Goal: Information Seeking & Learning: Learn about a topic

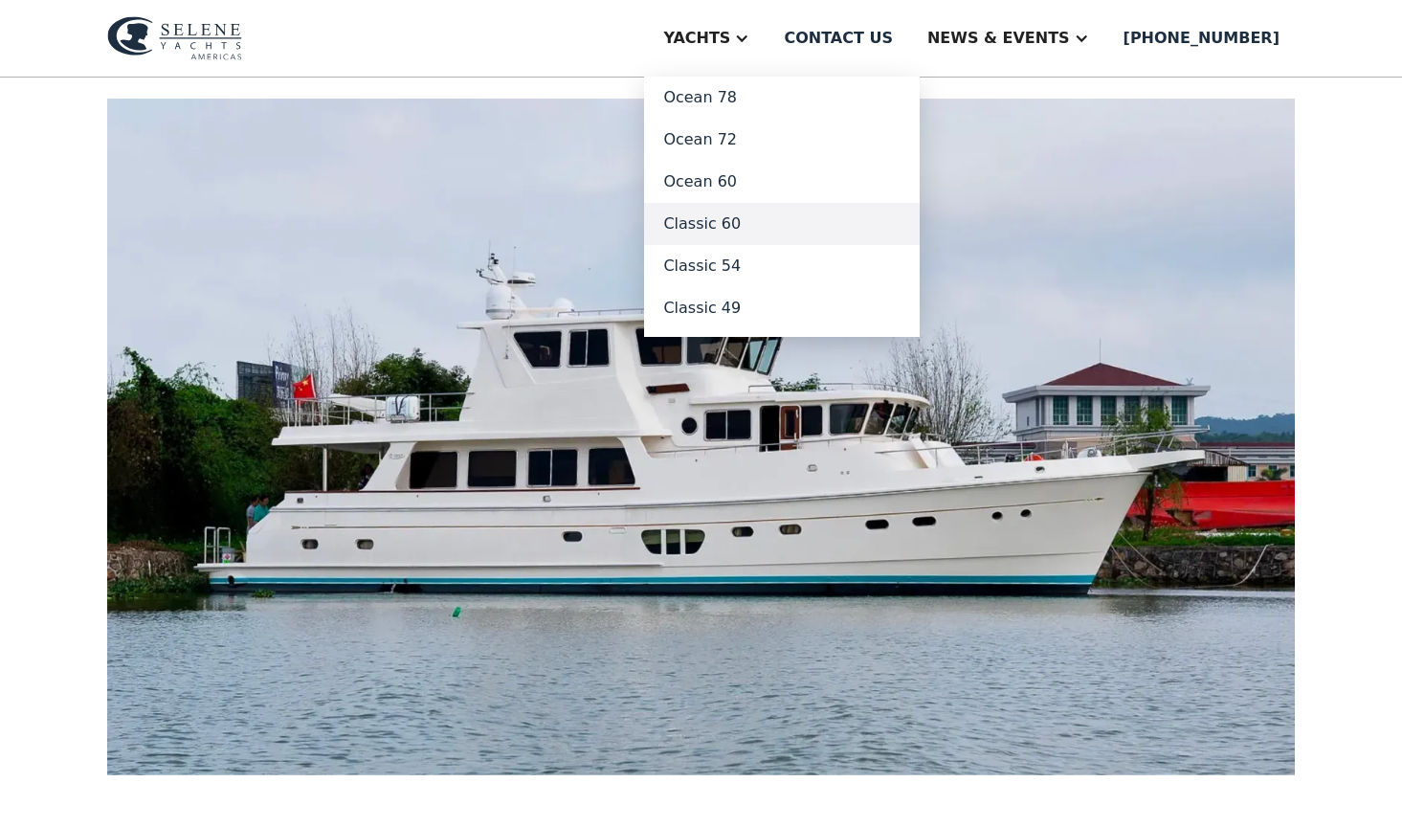
scroll to position [510, 0]
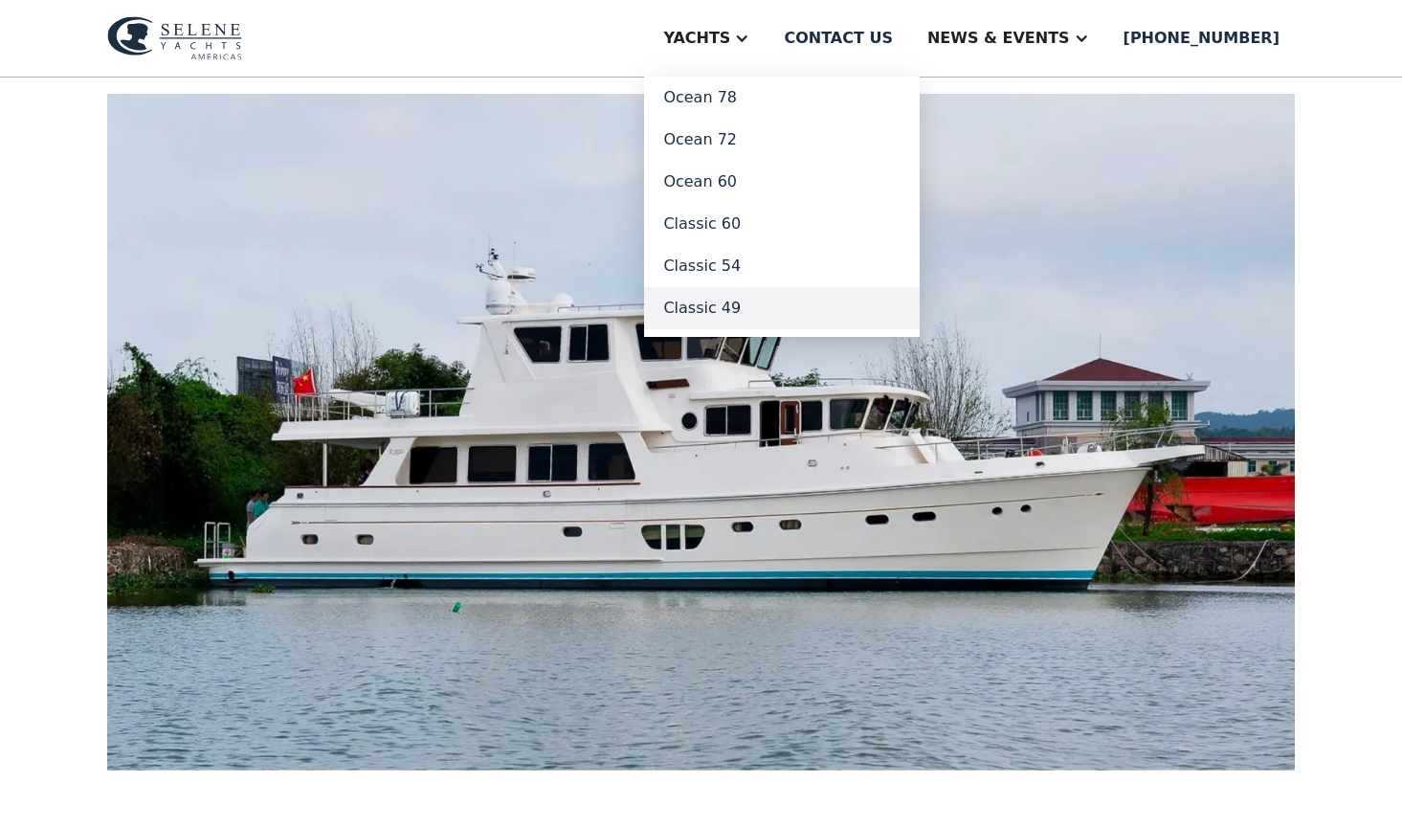
click at [781, 305] on link "Classic 49" at bounding box center [782, 308] width 276 height 42
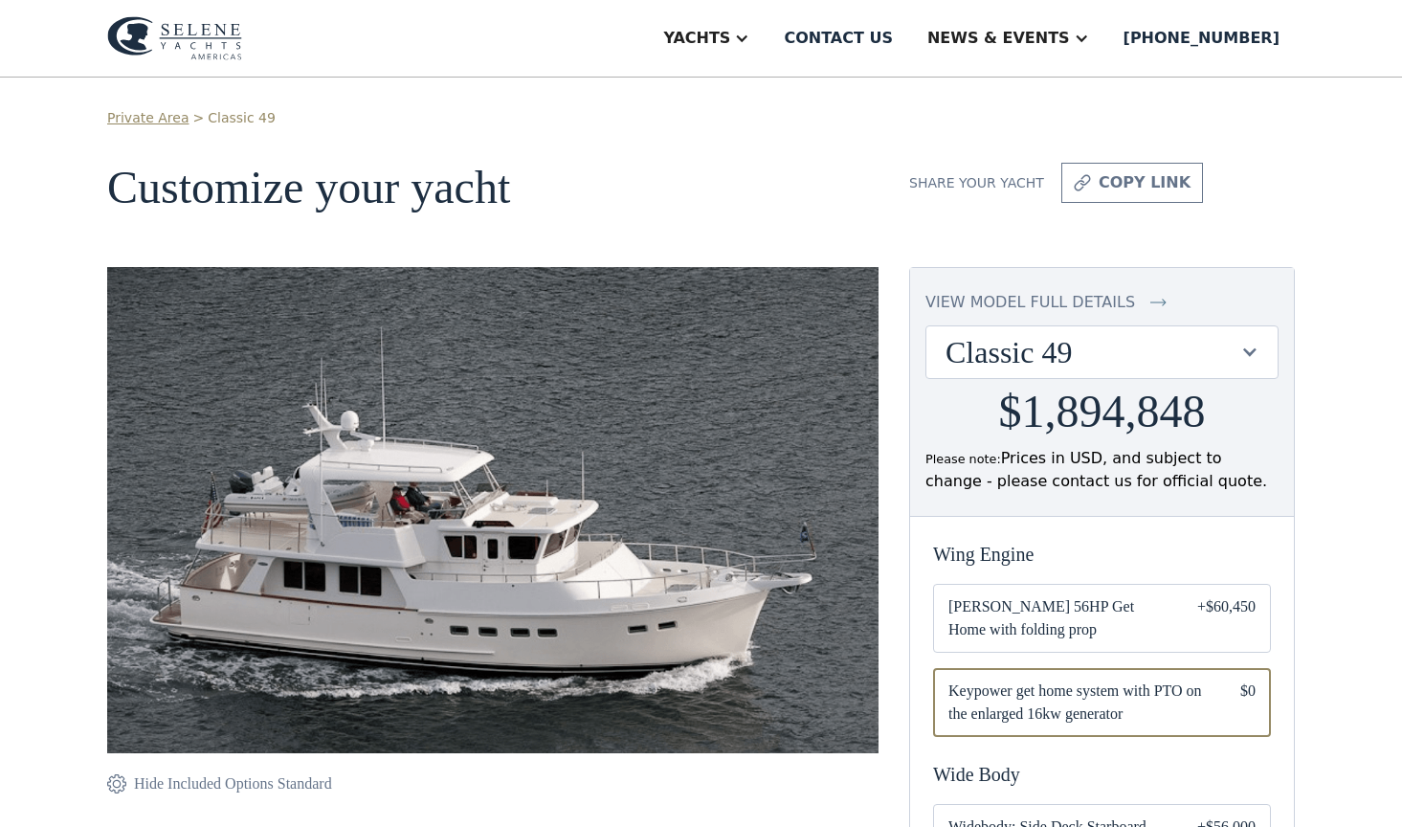
scroll to position [79, 0]
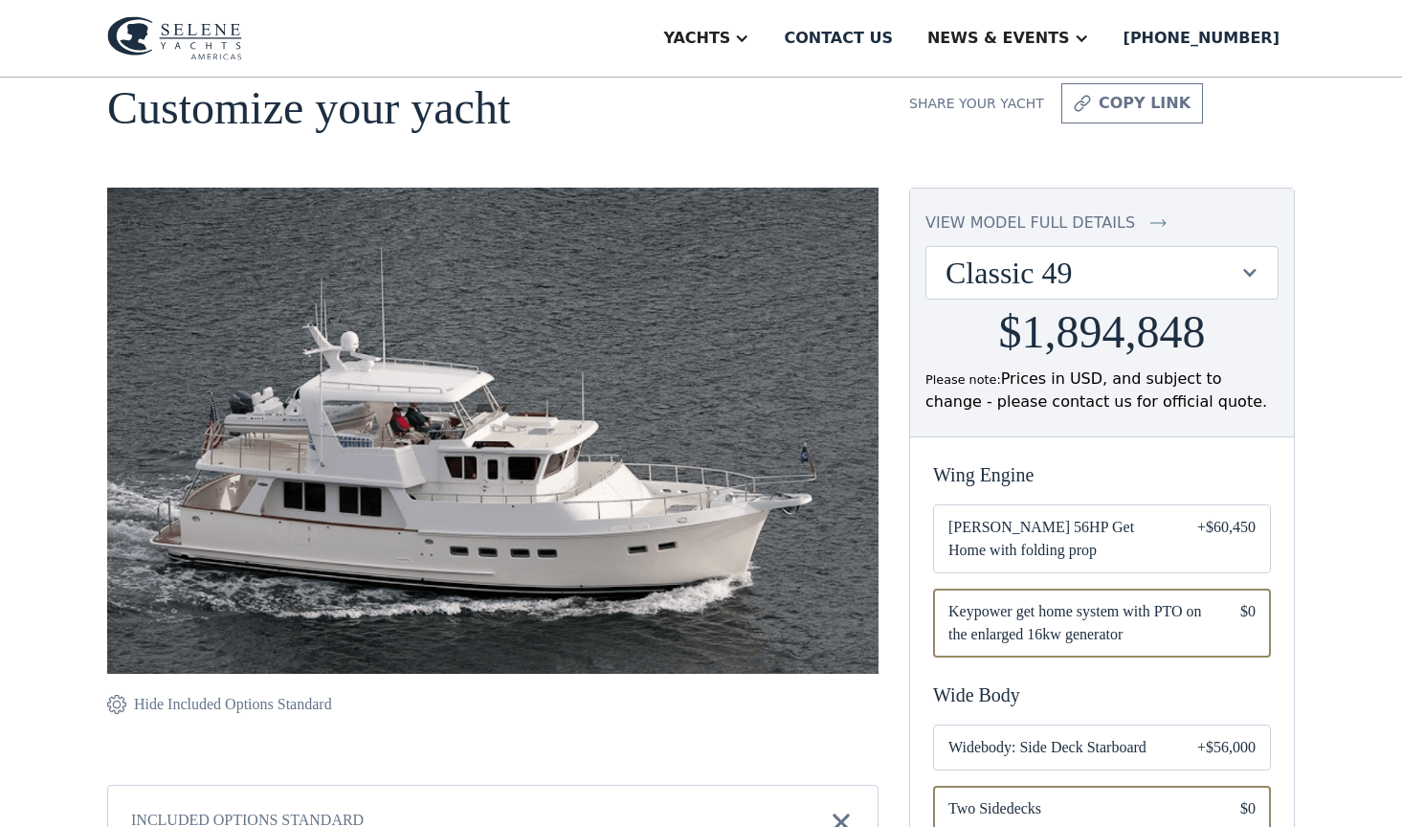
click at [1242, 272] on div at bounding box center [1250, 272] width 18 height 18
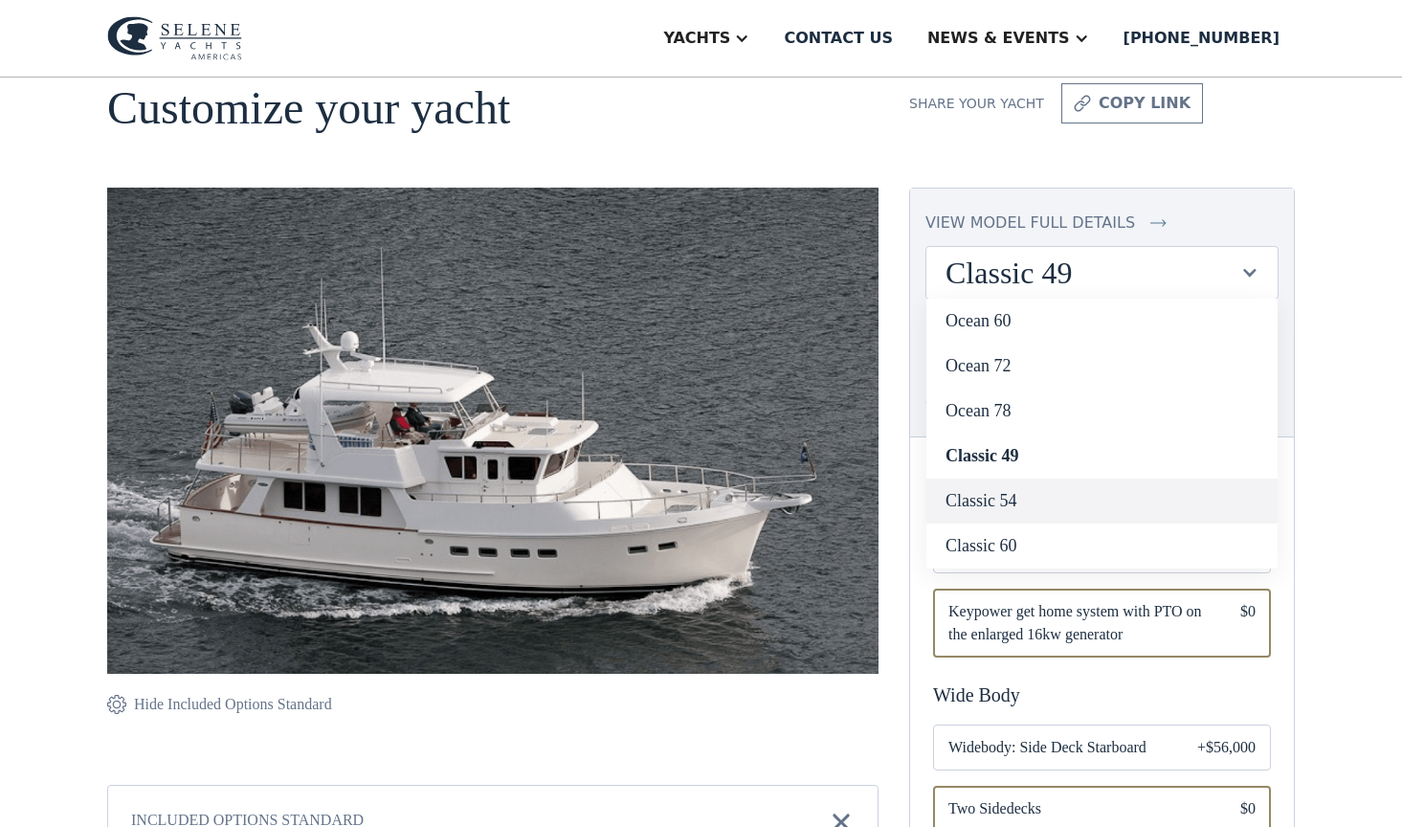
click at [1020, 488] on link "Classic 54" at bounding box center [1102, 501] width 351 height 45
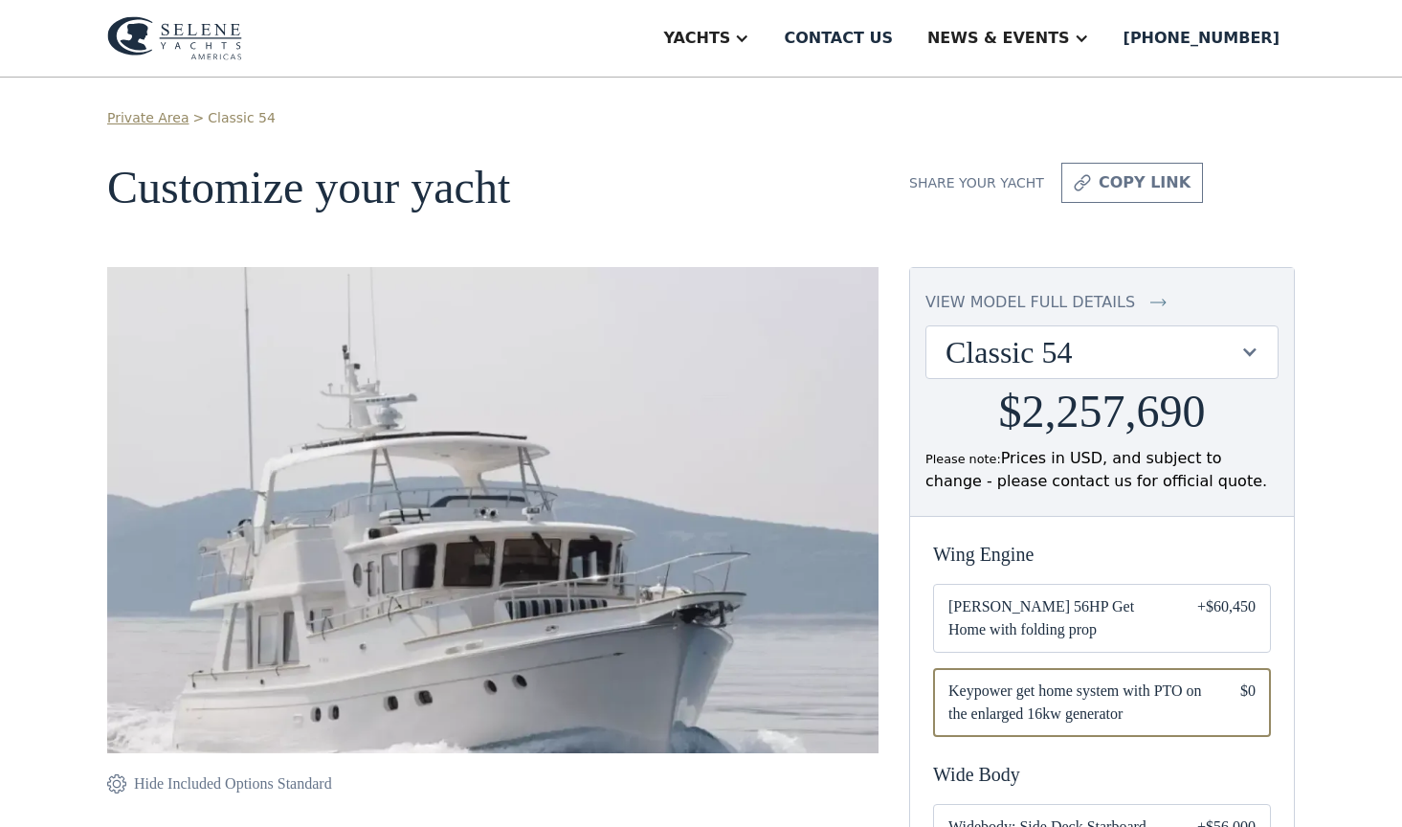
click at [153, 121] on link "Private Area" at bounding box center [147, 118] width 81 height 20
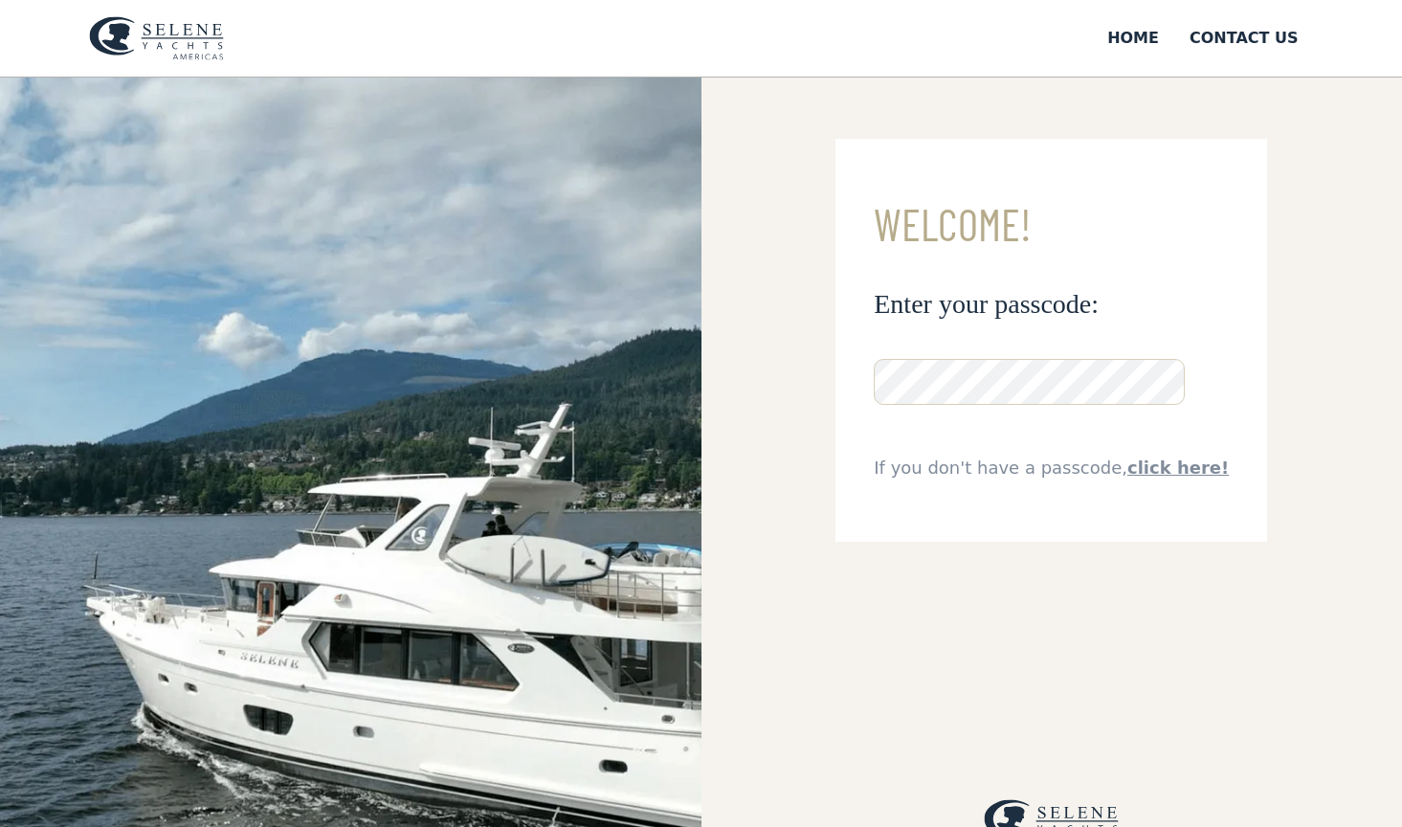
click at [212, 29] on img at bounding box center [156, 38] width 135 height 44
click at [153, 34] on img at bounding box center [156, 38] width 135 height 44
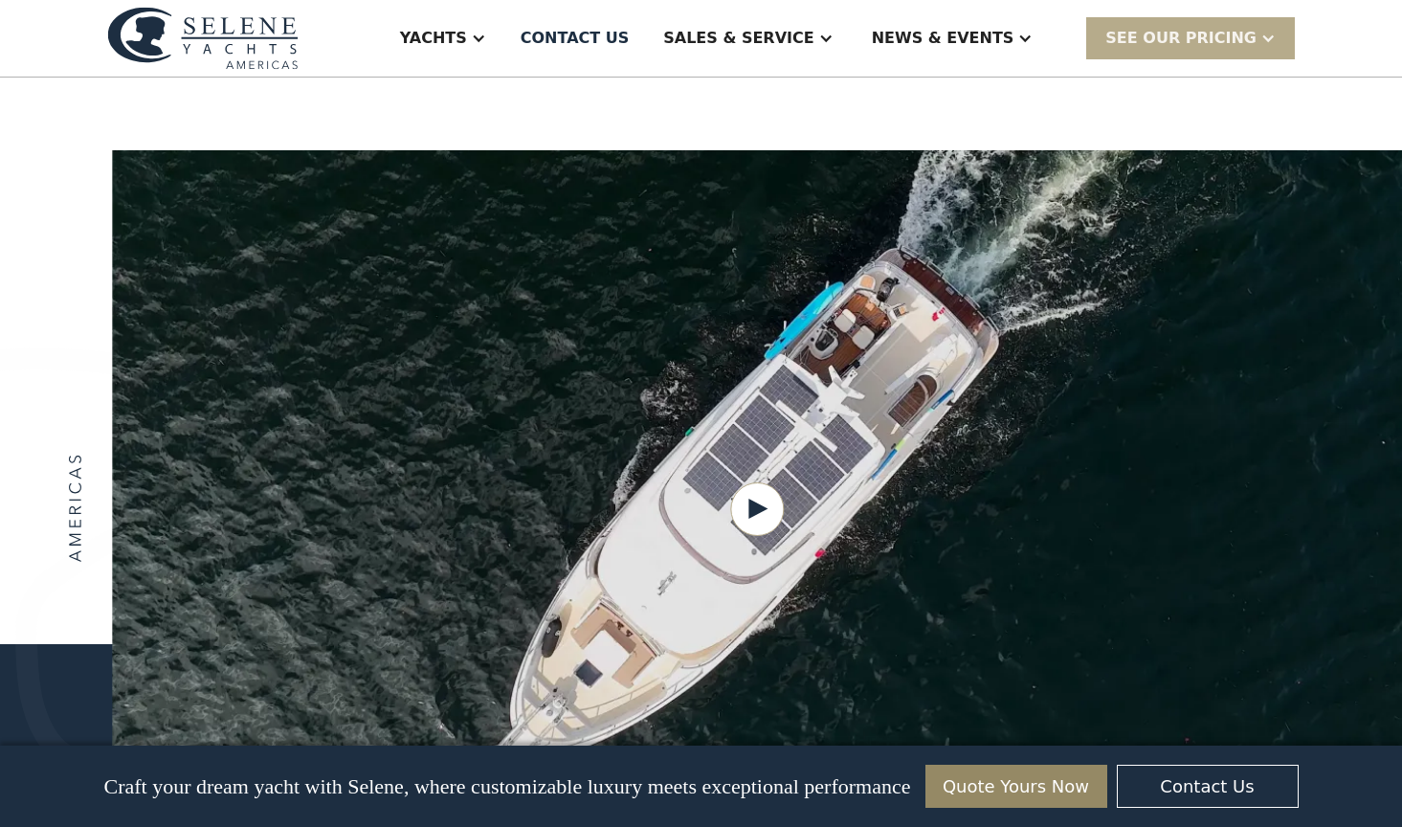
scroll to position [2257, 0]
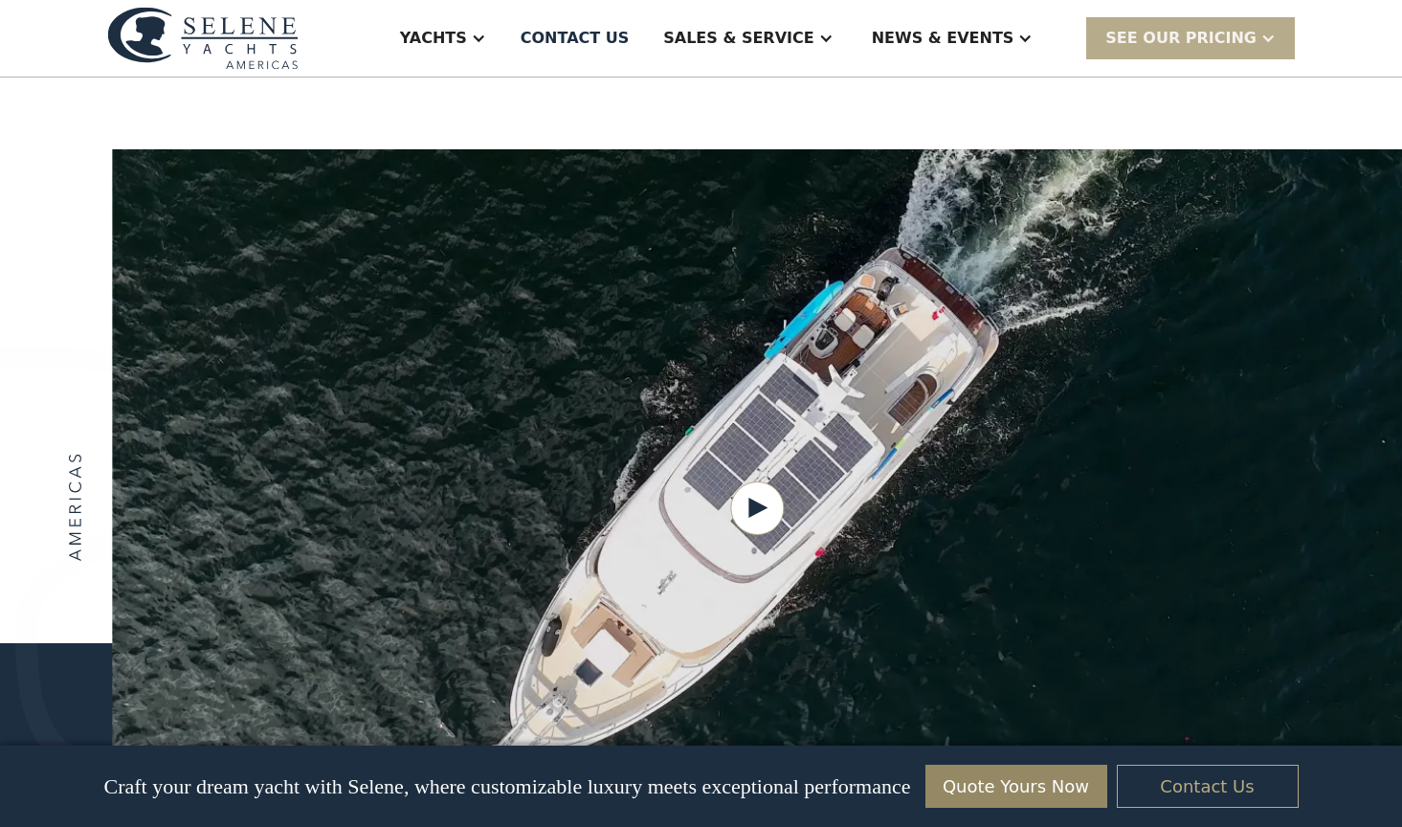
click at [1189, 797] on link "Contact Us" at bounding box center [1208, 786] width 182 height 43
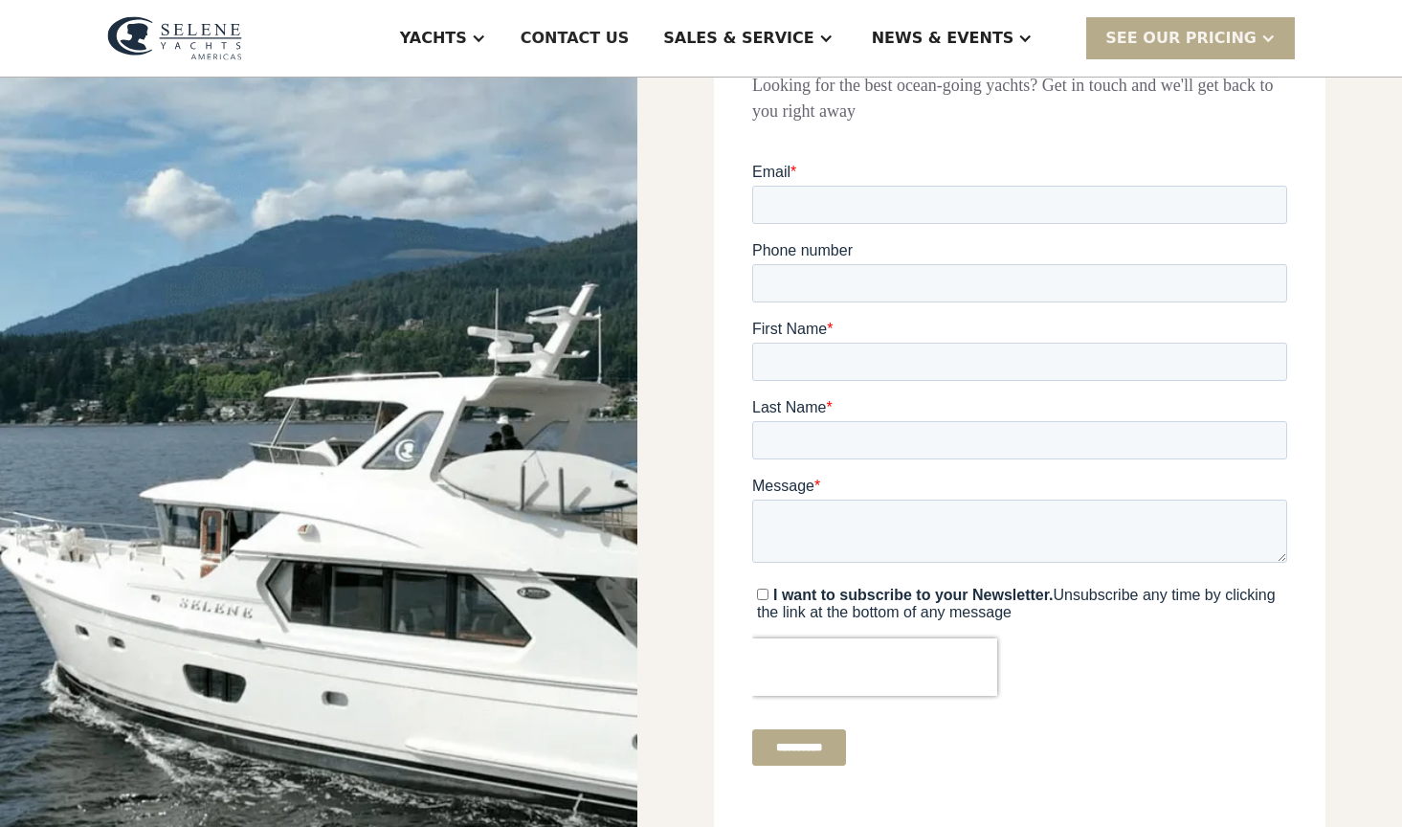
scroll to position [226, 0]
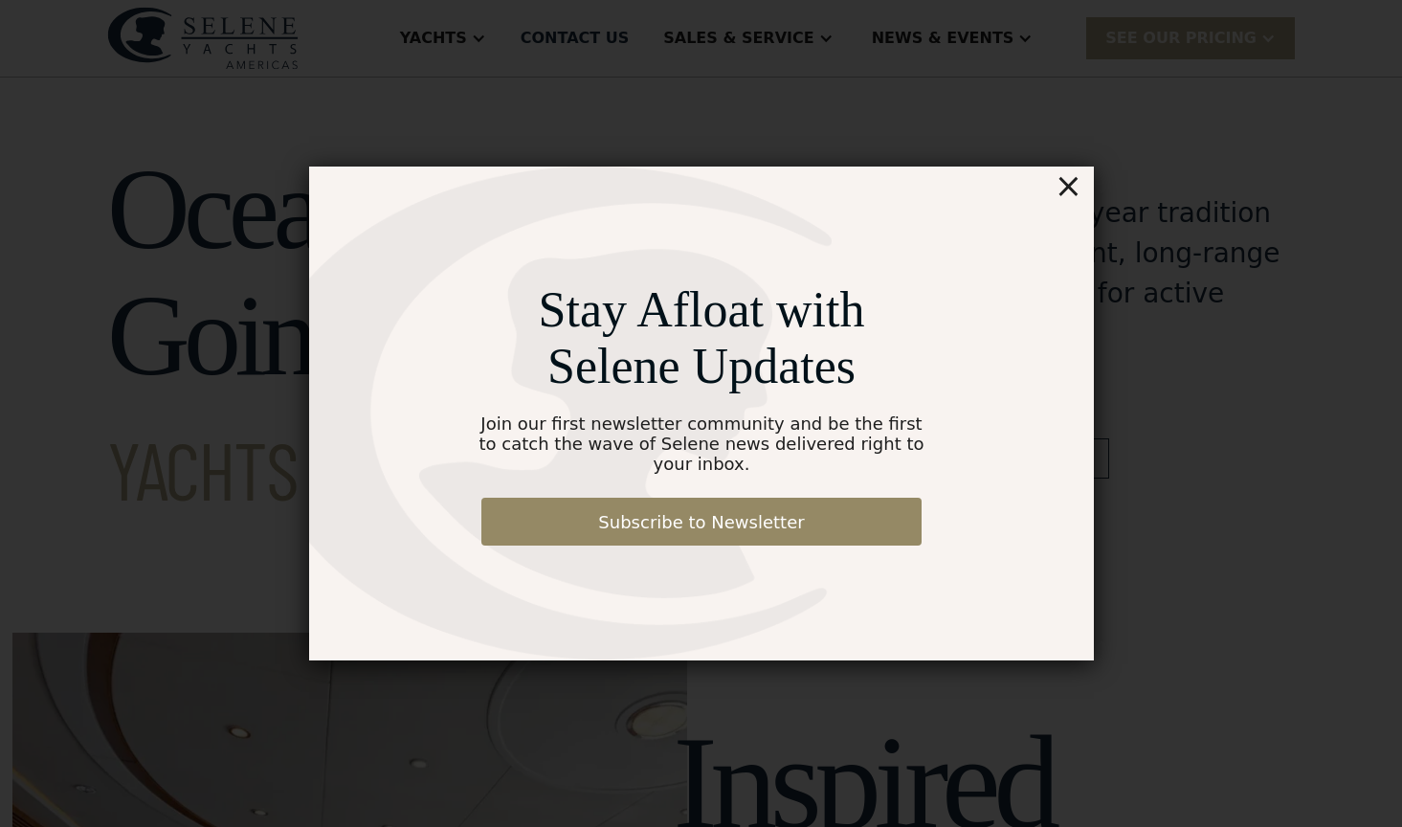
click at [1075, 205] on div "×" at bounding box center [1068, 186] width 28 height 38
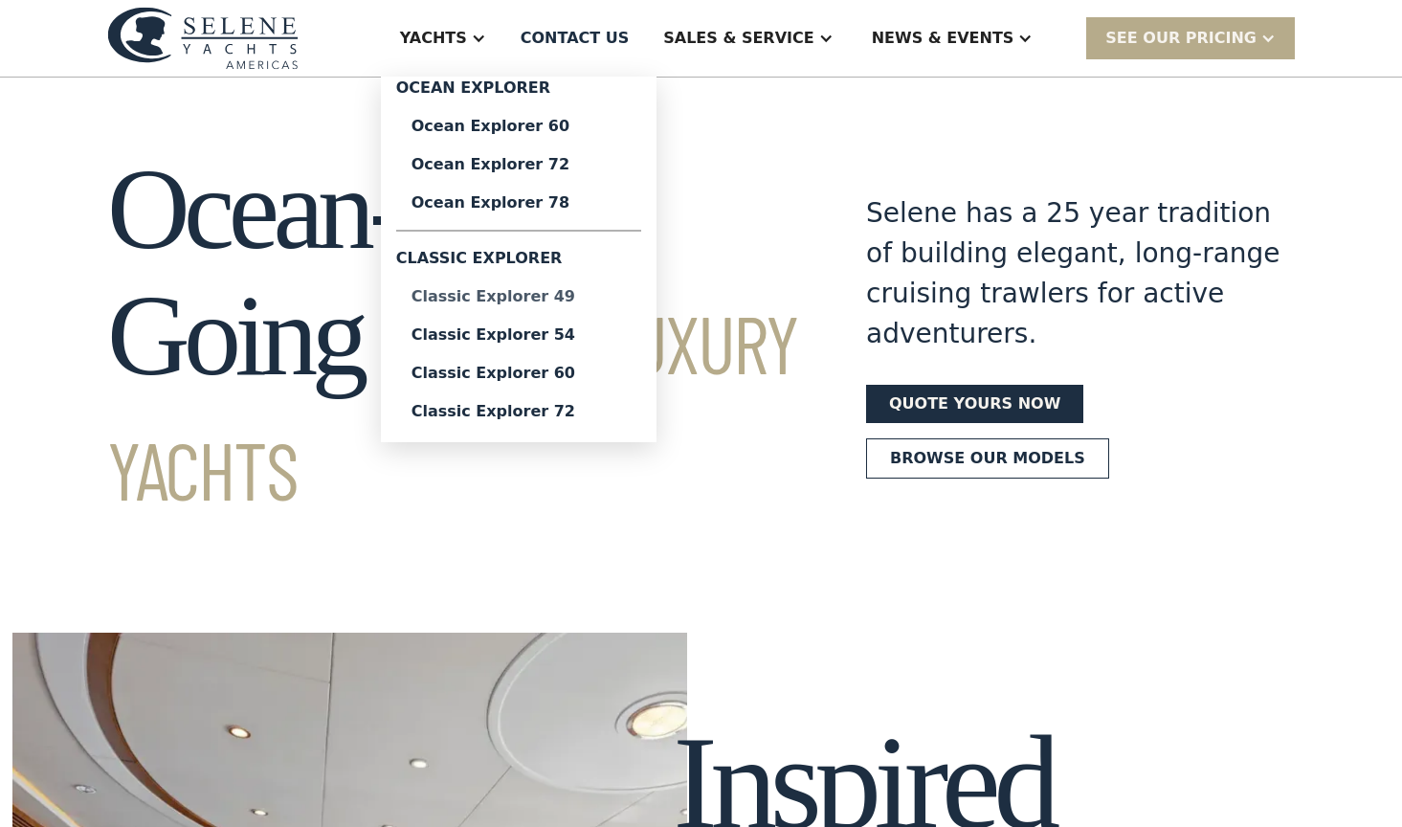
click at [597, 289] on div "Classic Explorer 49" at bounding box center [519, 296] width 214 height 15
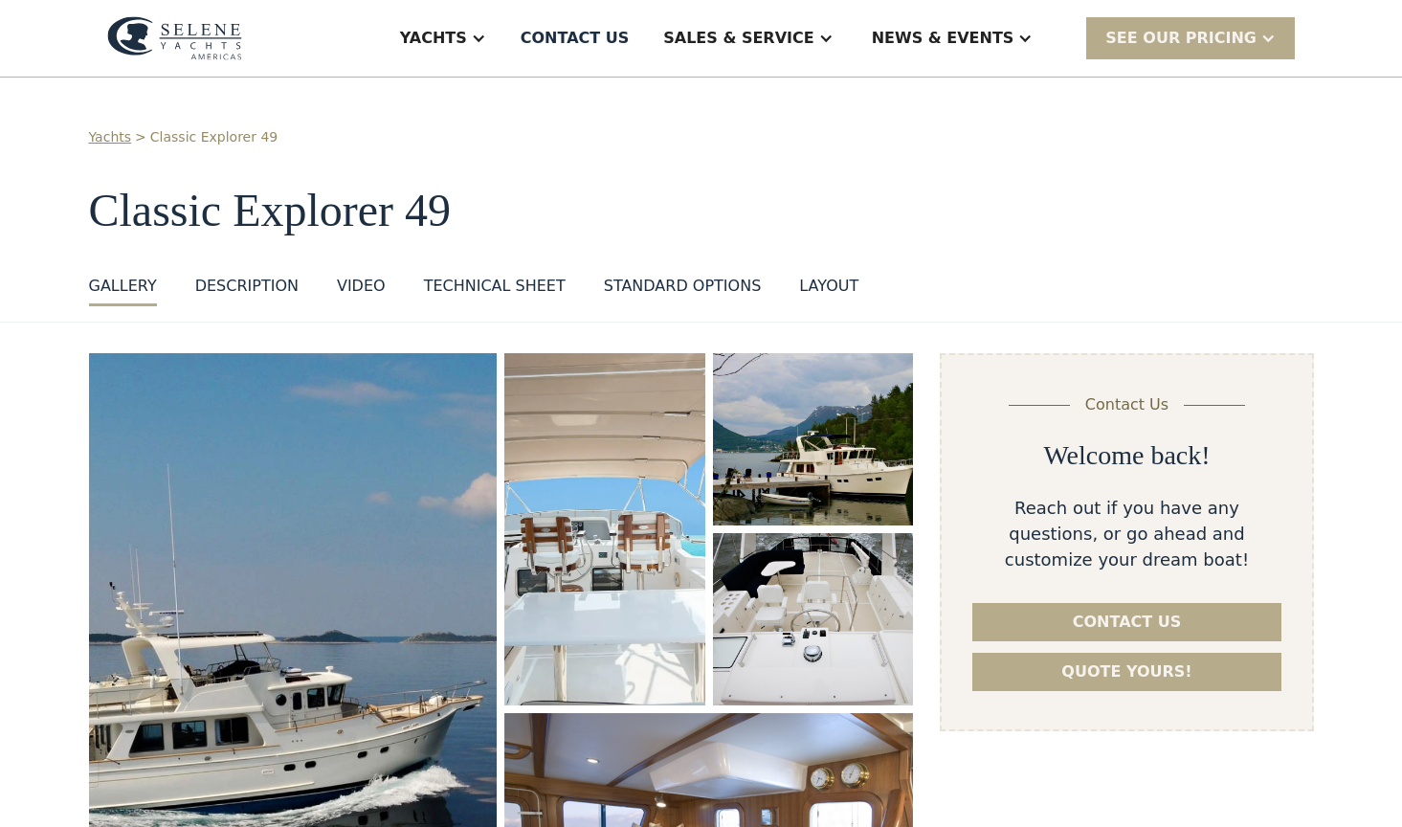
click at [808, 279] on div "layout" at bounding box center [828, 286] width 59 height 23
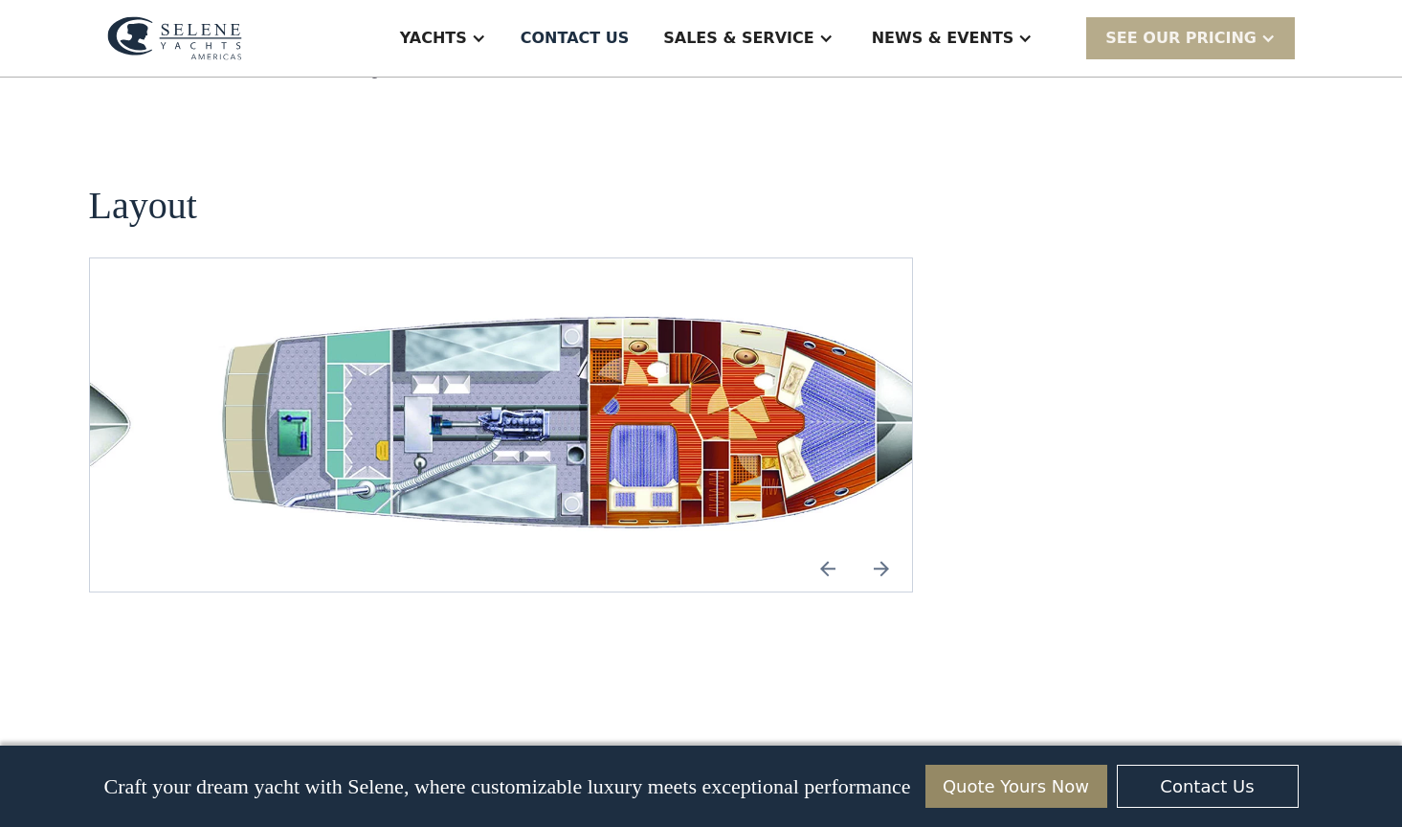
scroll to position [3621, 0]
click at [879, 546] on img "Next slide" at bounding box center [882, 569] width 46 height 46
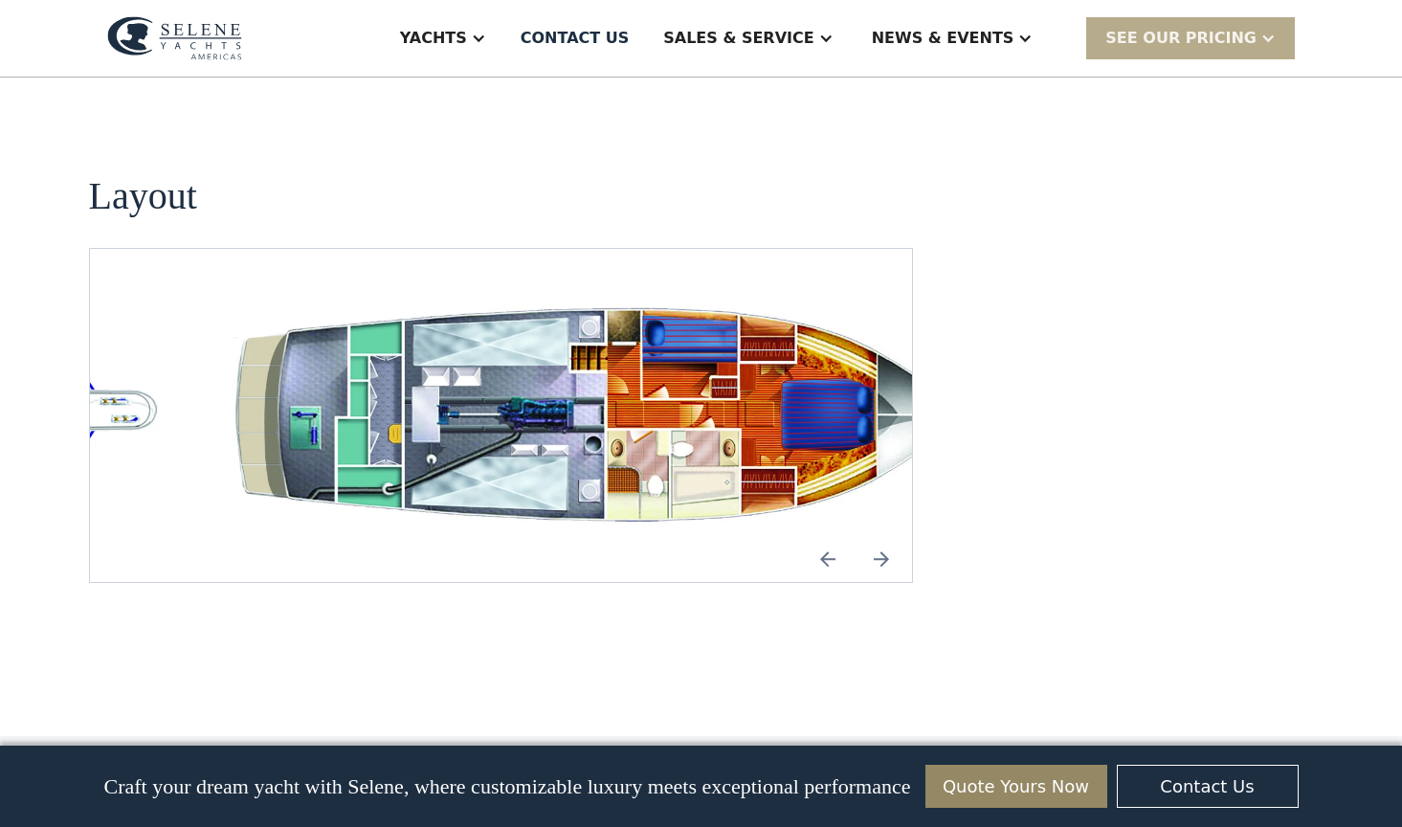
scroll to position [3640, 0]
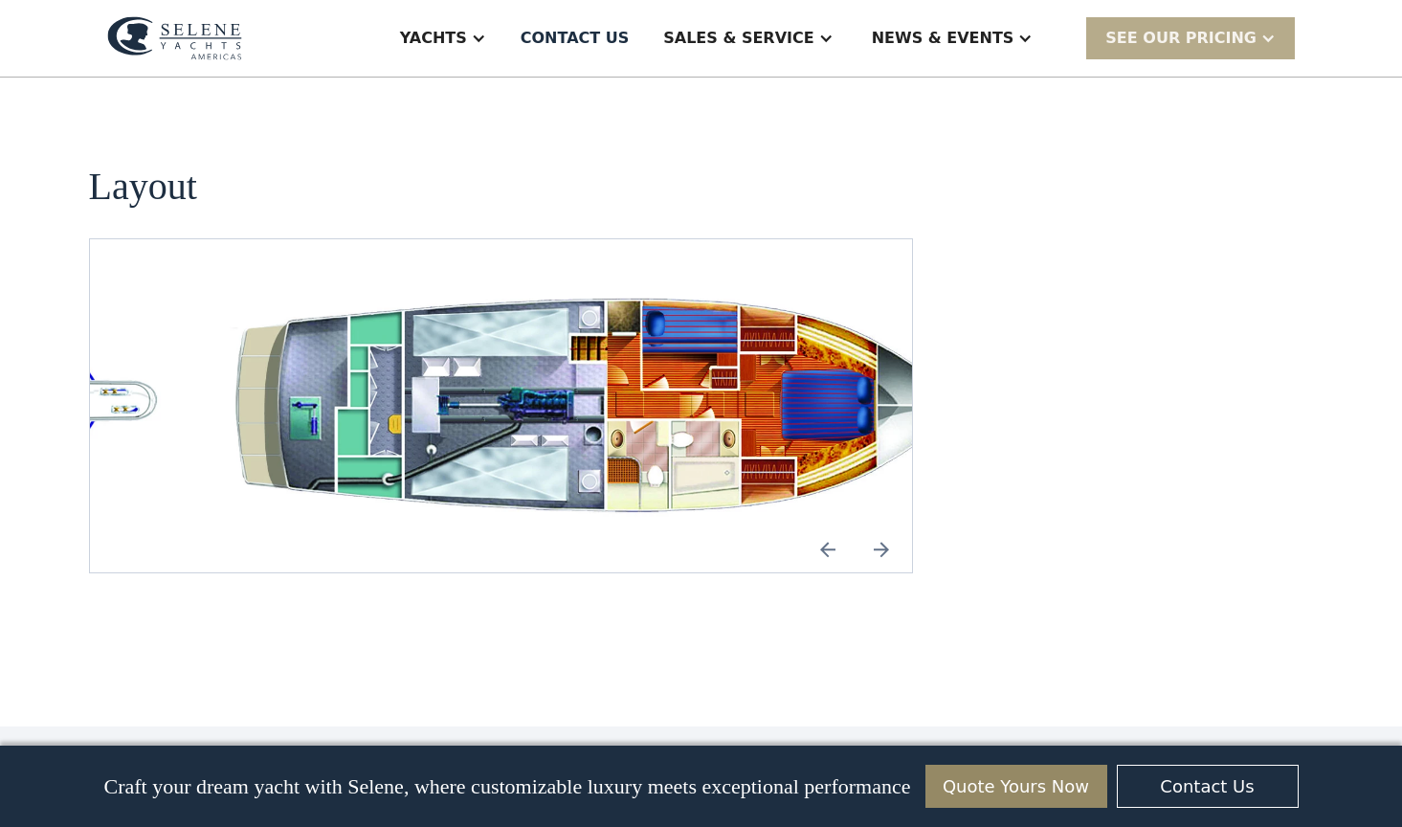
click at [825, 526] on img "Previous slide" at bounding box center [828, 549] width 46 height 46
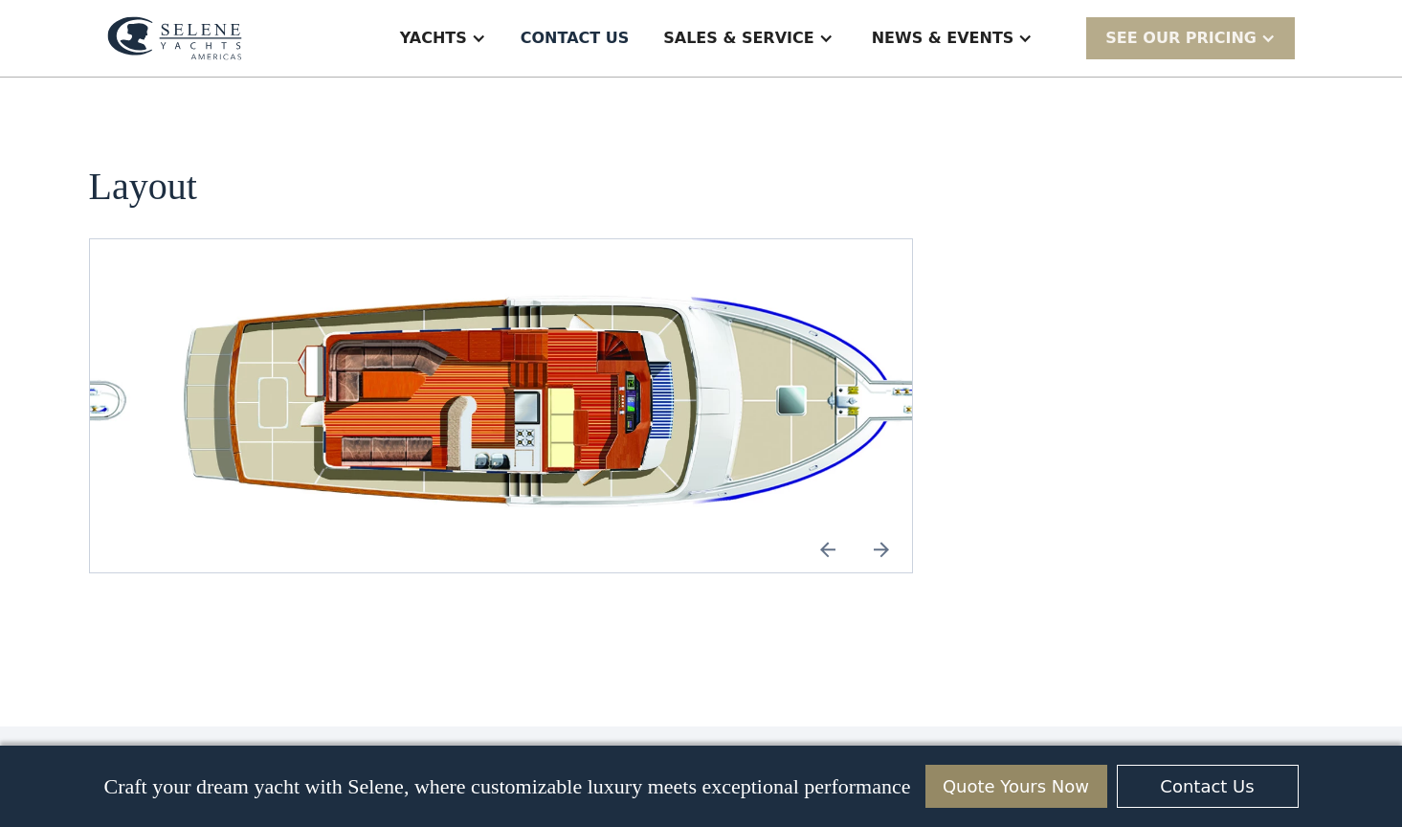
click at [824, 526] on img "Previous slide" at bounding box center [828, 549] width 46 height 46
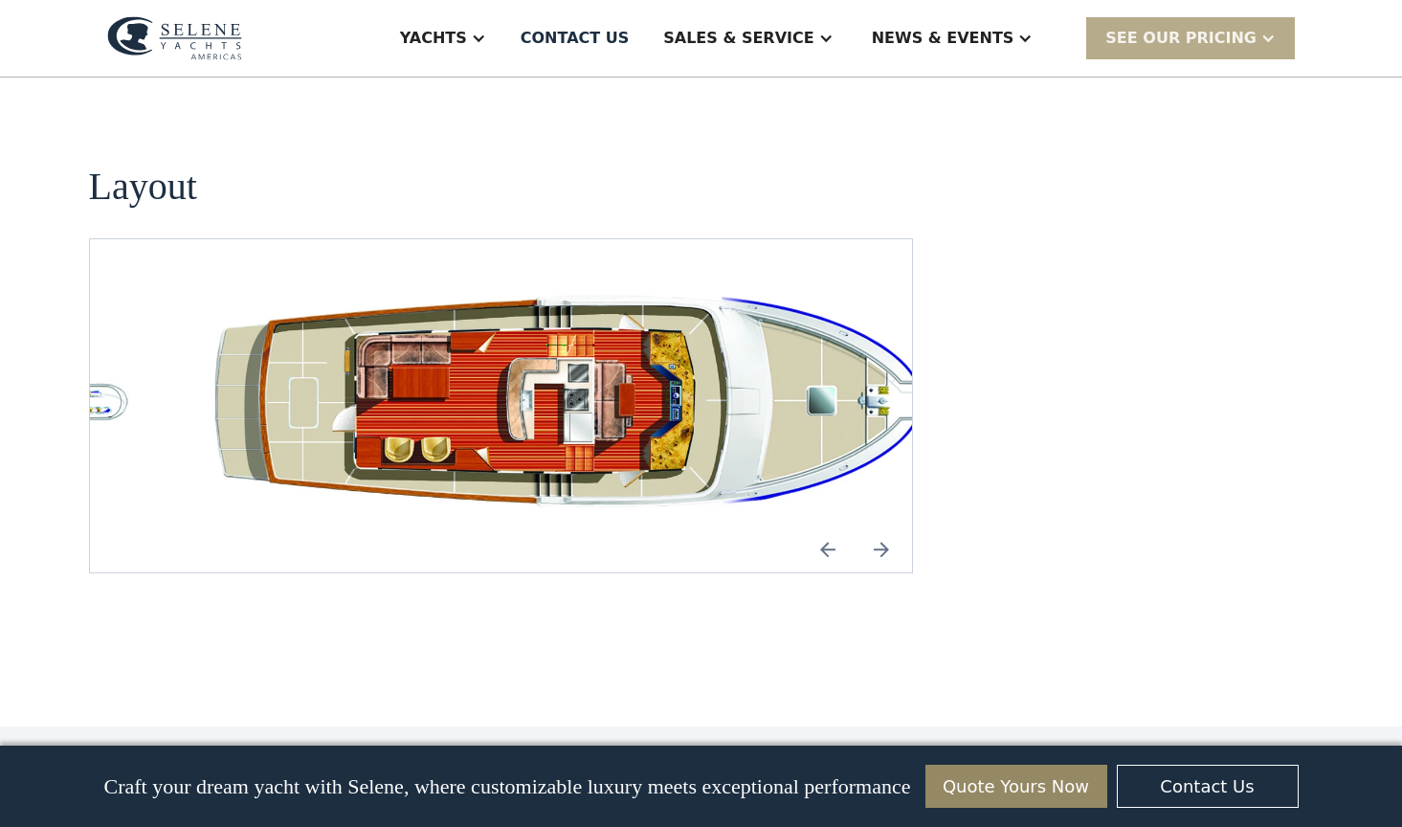
click at [857, 526] on div at bounding box center [855, 549] width 100 height 46
click at [847, 526] on img "Previous slide" at bounding box center [828, 549] width 46 height 46
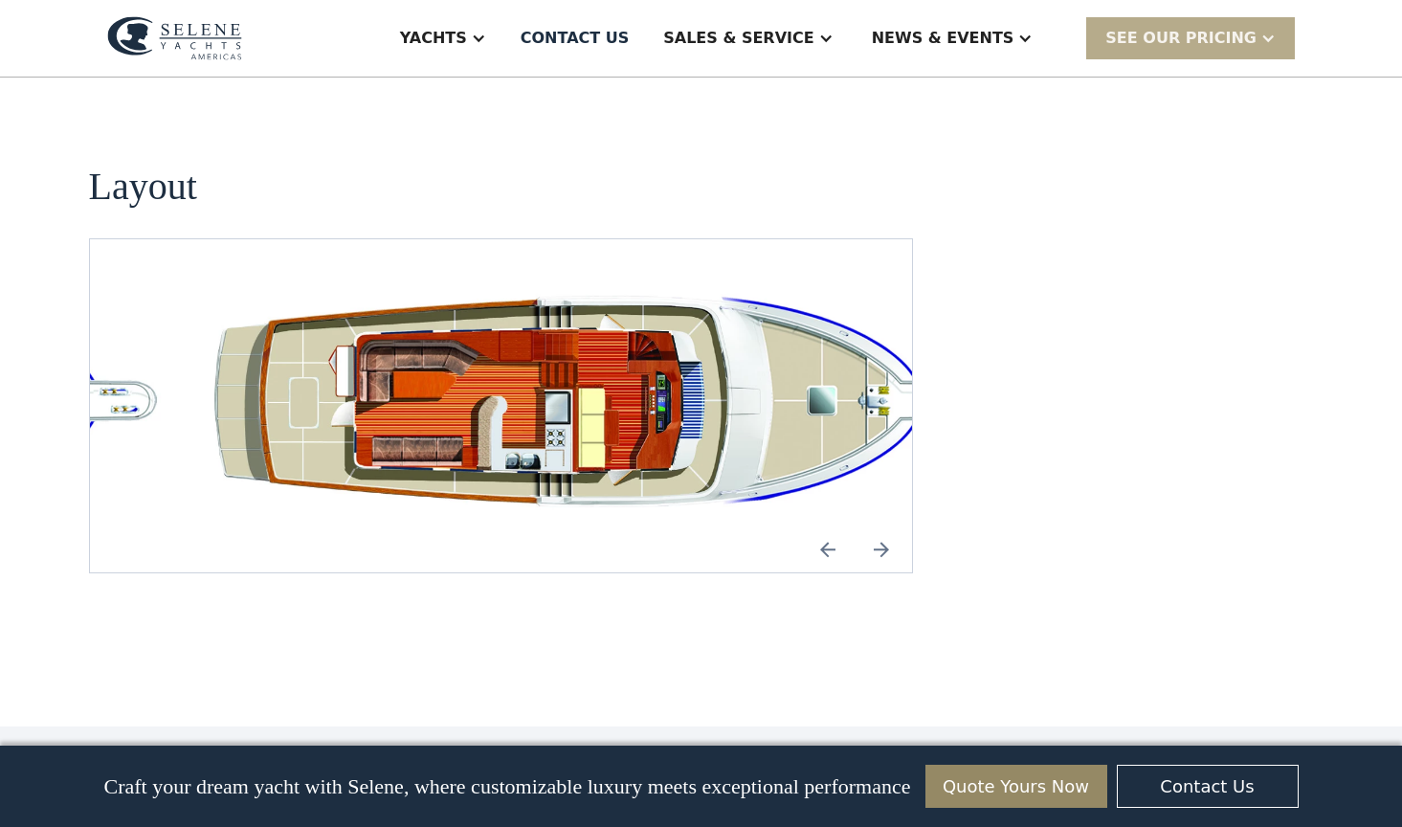
click at [847, 526] on img "Previous slide" at bounding box center [828, 549] width 46 height 46
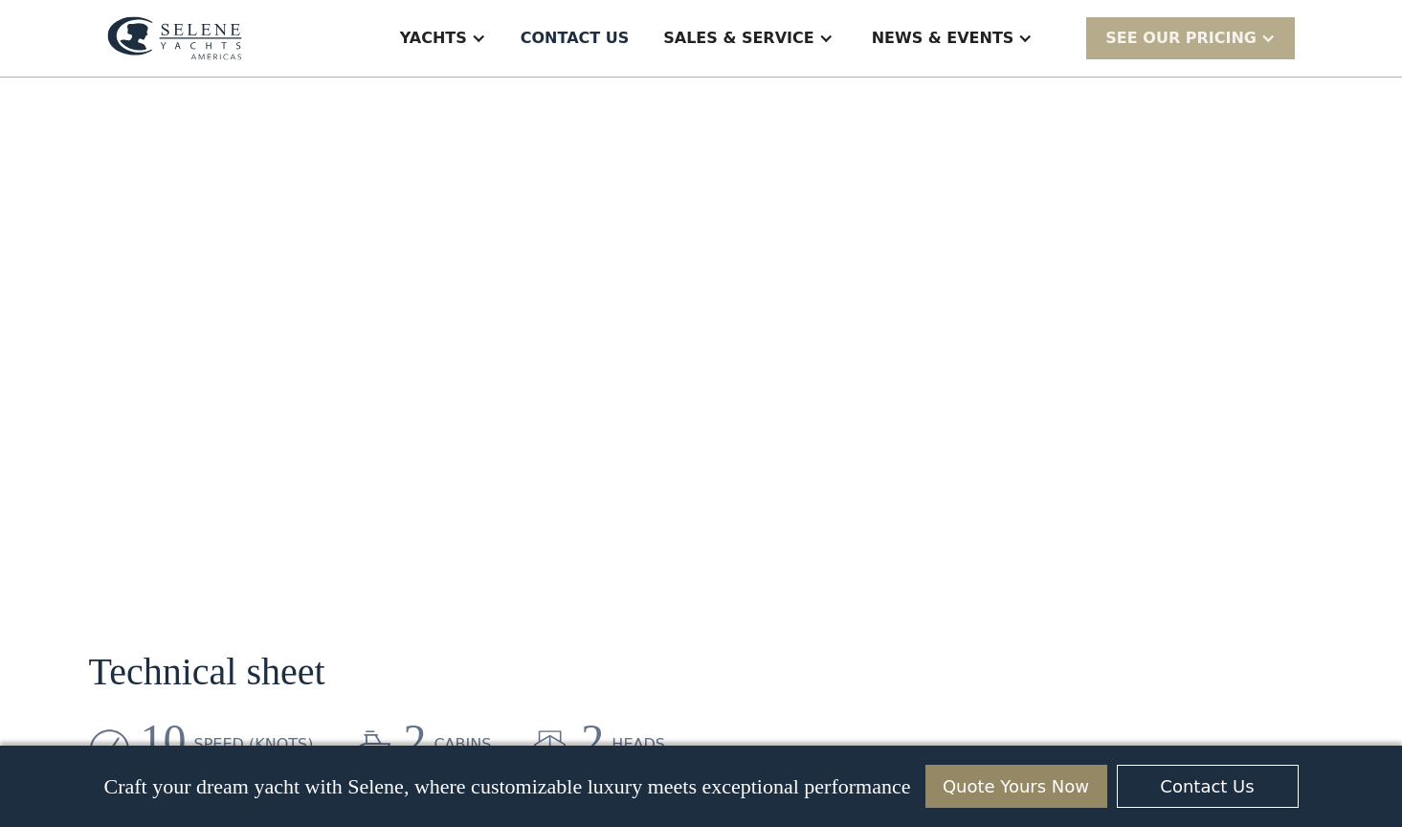
scroll to position [2052, 0]
